Goal: Find specific page/section: Find specific page/section

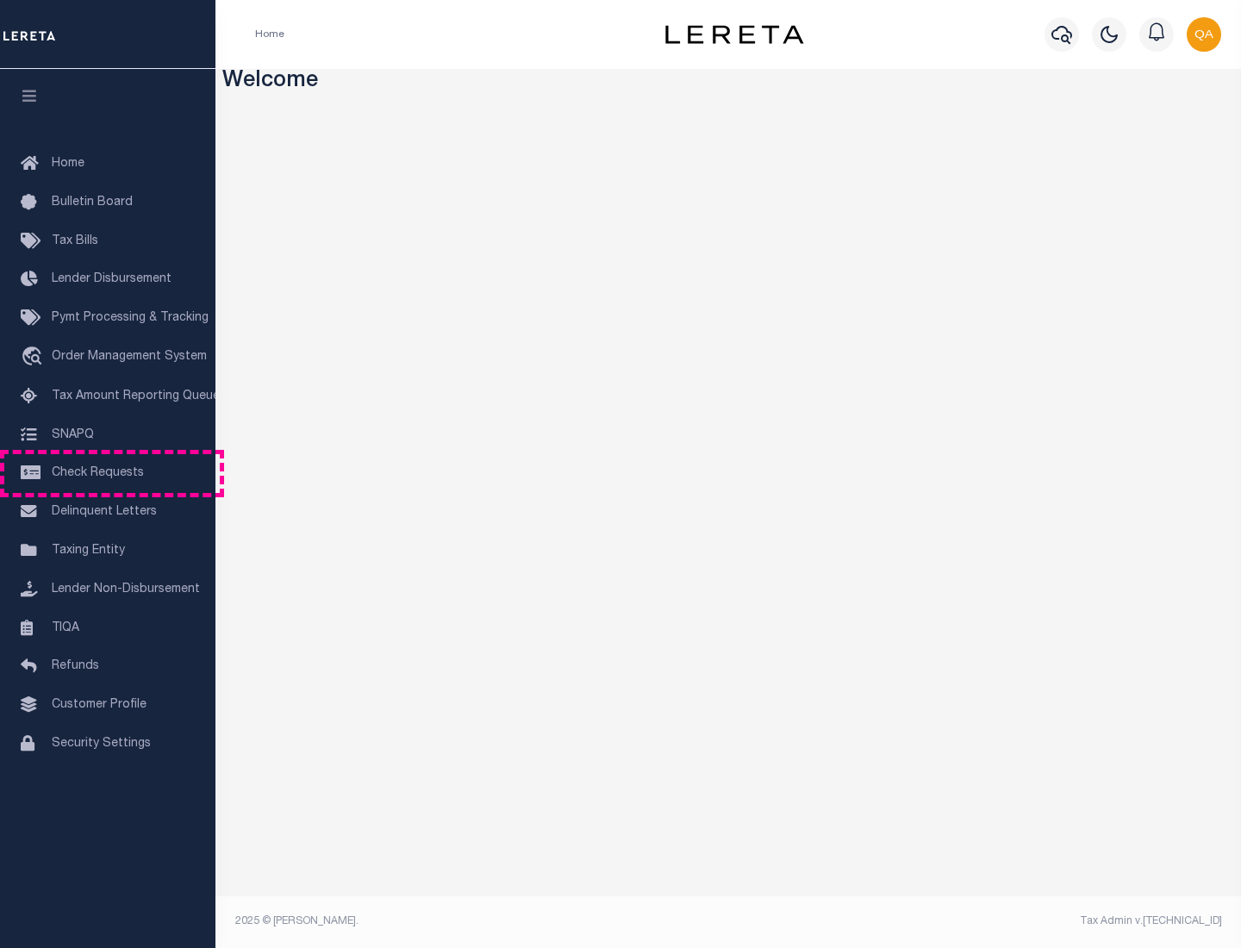
click at [108, 473] on span "Check Requests" at bounding box center [98, 473] width 92 height 12
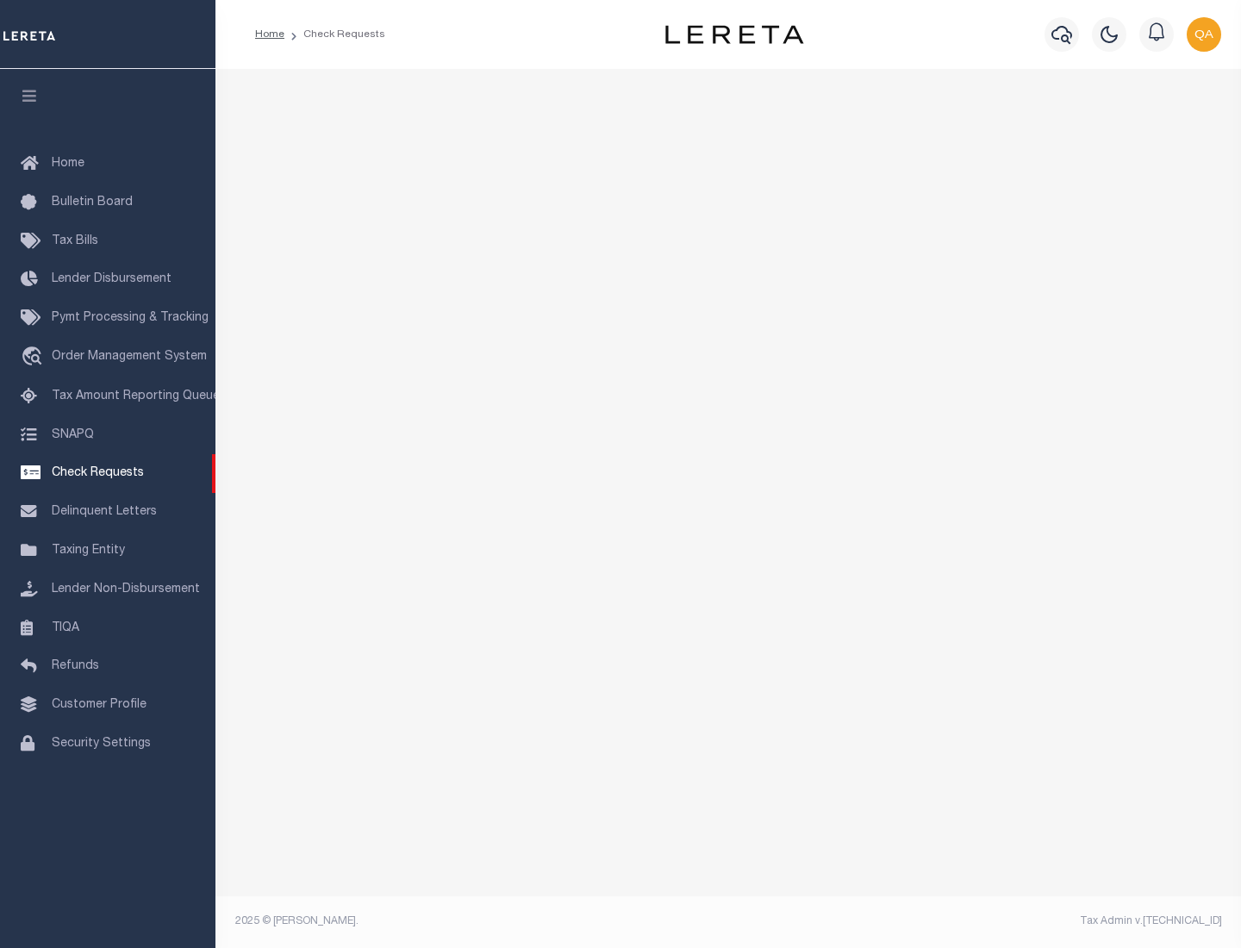
select select "50"
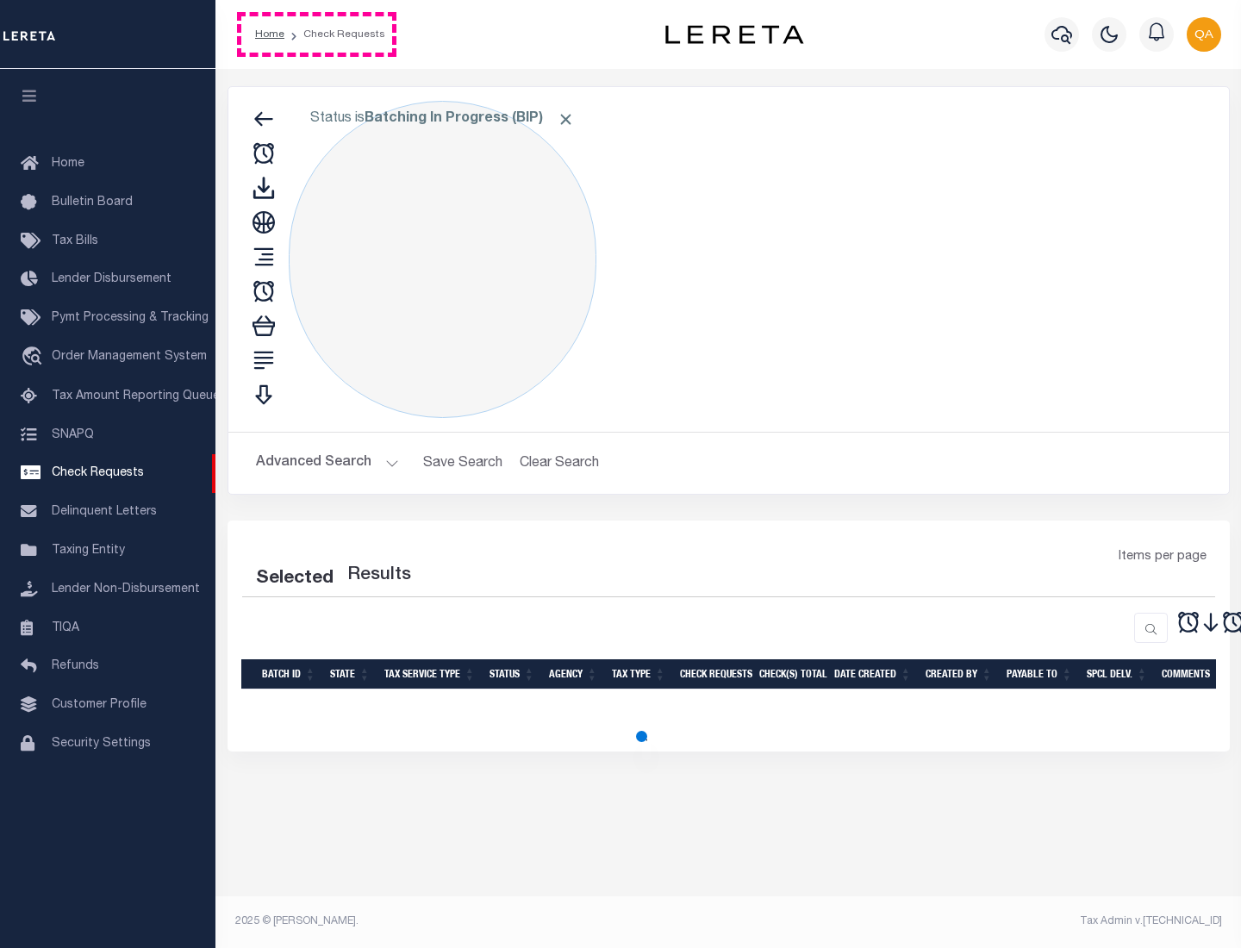
select select "50"
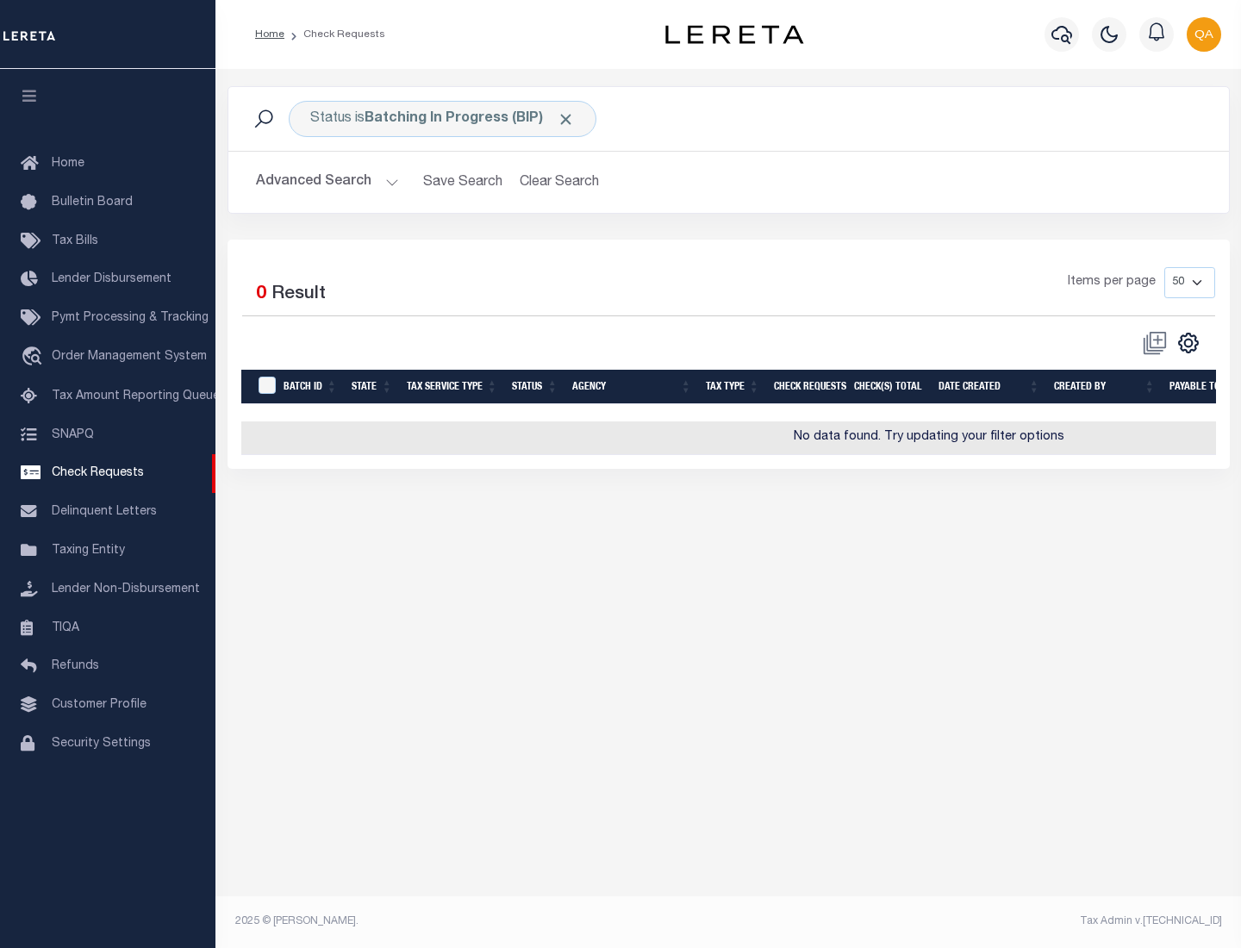
click at [566, 119] on span "Click to Remove" at bounding box center [566, 119] width 18 height 18
